Goal: Register for event/course

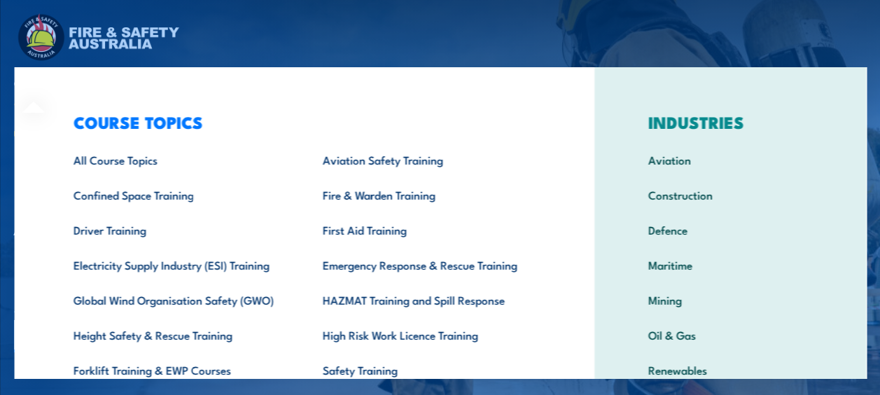
click at [41, 82] on div "COURSE TOPICS All Course Topics Aviation Safety Training Confined Space Trainin…" at bounding box center [304, 288] width 580 height 442
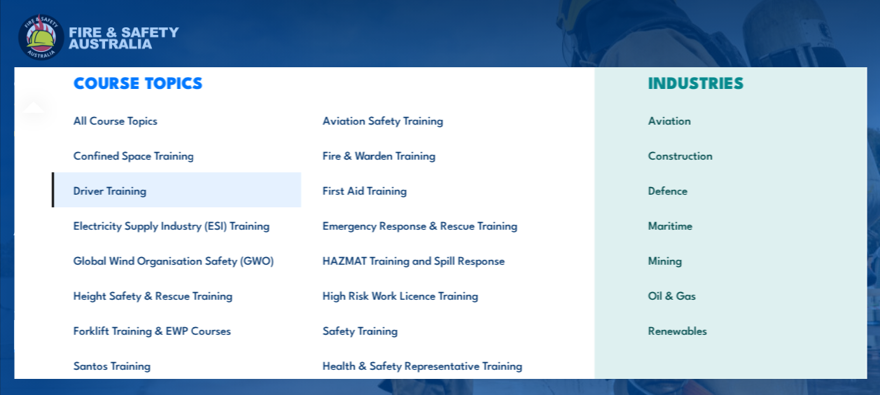
scroll to position [70, 0]
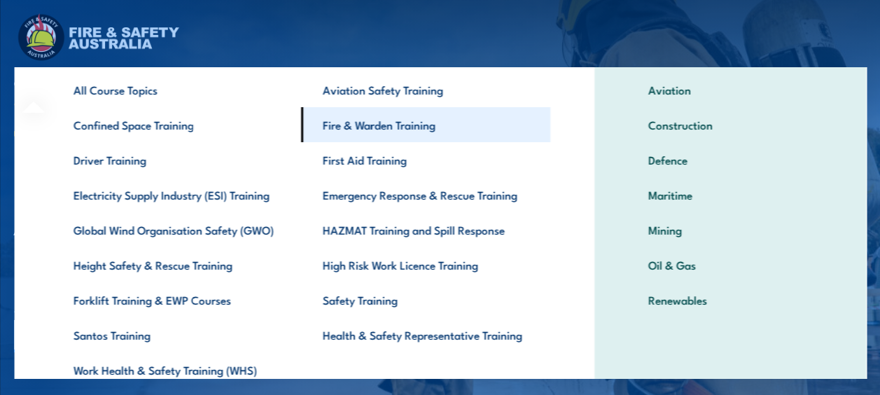
click at [389, 132] on link "Fire & Warden Training" at bounding box center [424, 124] width 249 height 35
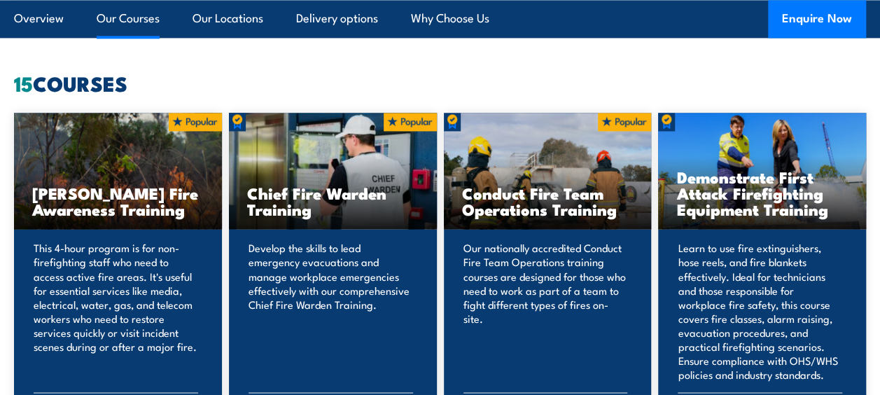
scroll to position [1050, 0]
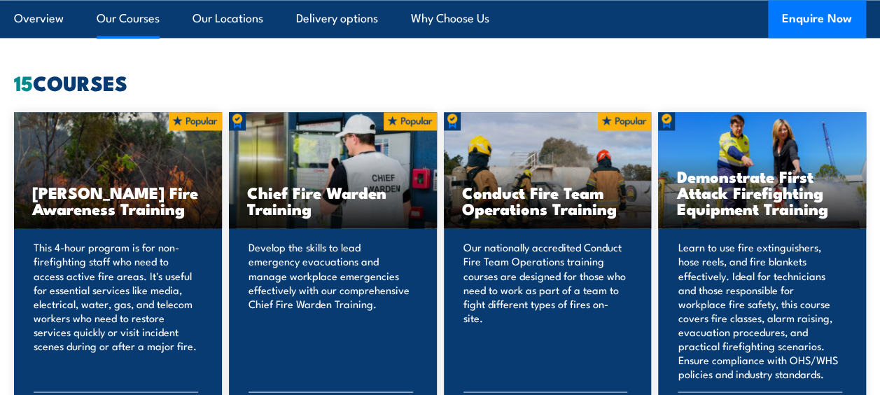
click at [379, 172] on div "Chief Fire Warden Training" at bounding box center [333, 170] width 208 height 116
click at [354, 211] on h3 "Chief Fire Warden Training" at bounding box center [333, 200] width 172 height 32
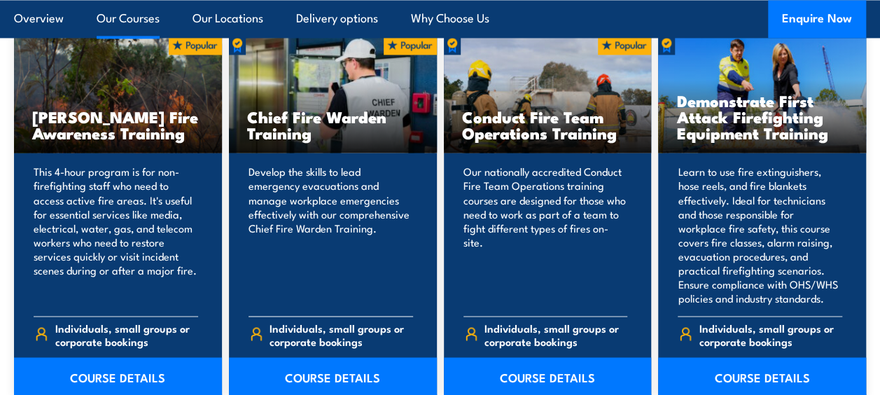
scroll to position [980, 0]
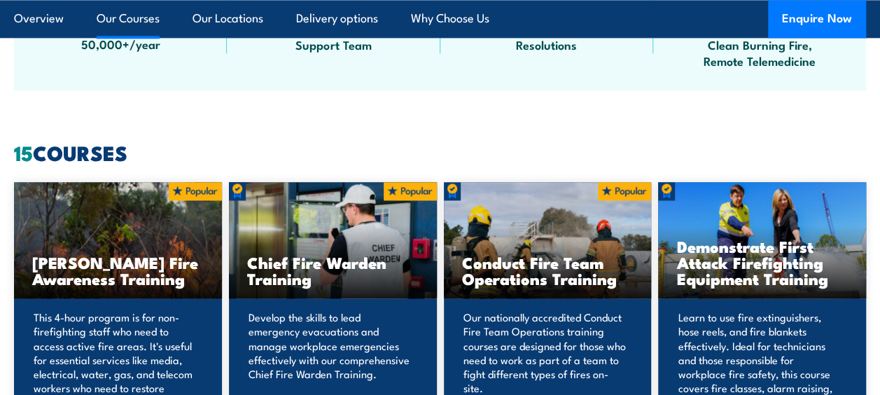
click at [350, 212] on div "Chief Fire Warden Training" at bounding box center [333, 240] width 208 height 116
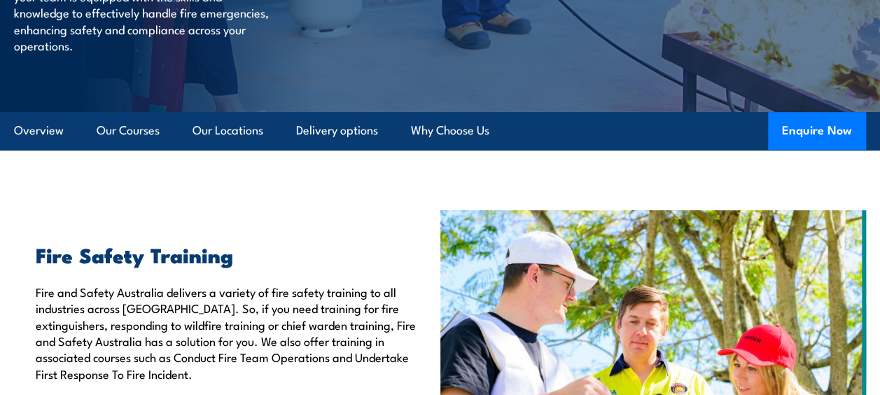
scroll to position [0, 0]
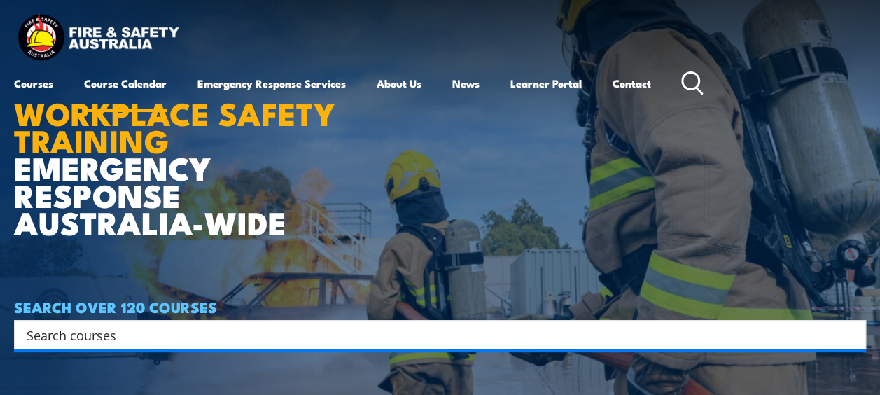
click at [130, 80] on link "Course Calendar" at bounding box center [125, 84] width 83 height 34
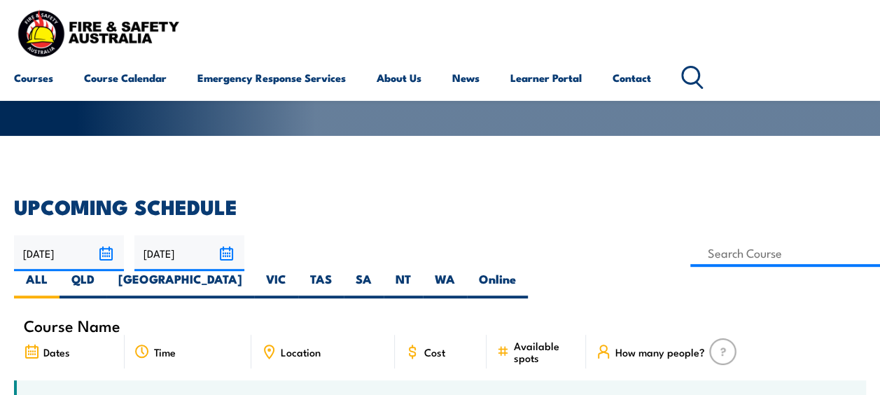
scroll to position [280, 0]
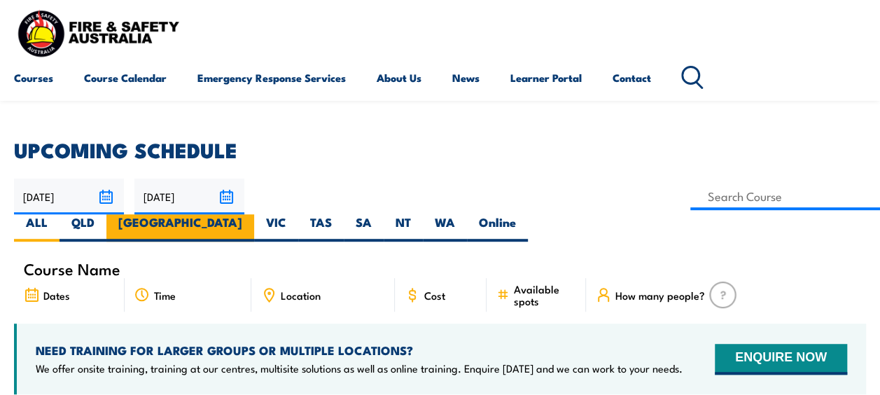
click at [254, 214] on label "[GEOGRAPHIC_DATA]" at bounding box center [180, 227] width 148 height 27
click at [251, 214] on input "[GEOGRAPHIC_DATA]" at bounding box center [246, 218] width 9 height 9
radio input "true"
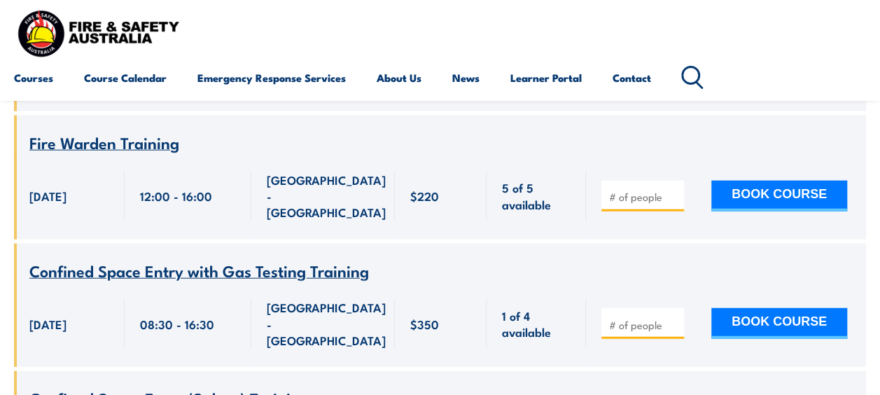
scroll to position [4131, 0]
